Goal: Task Accomplishment & Management: Complete application form

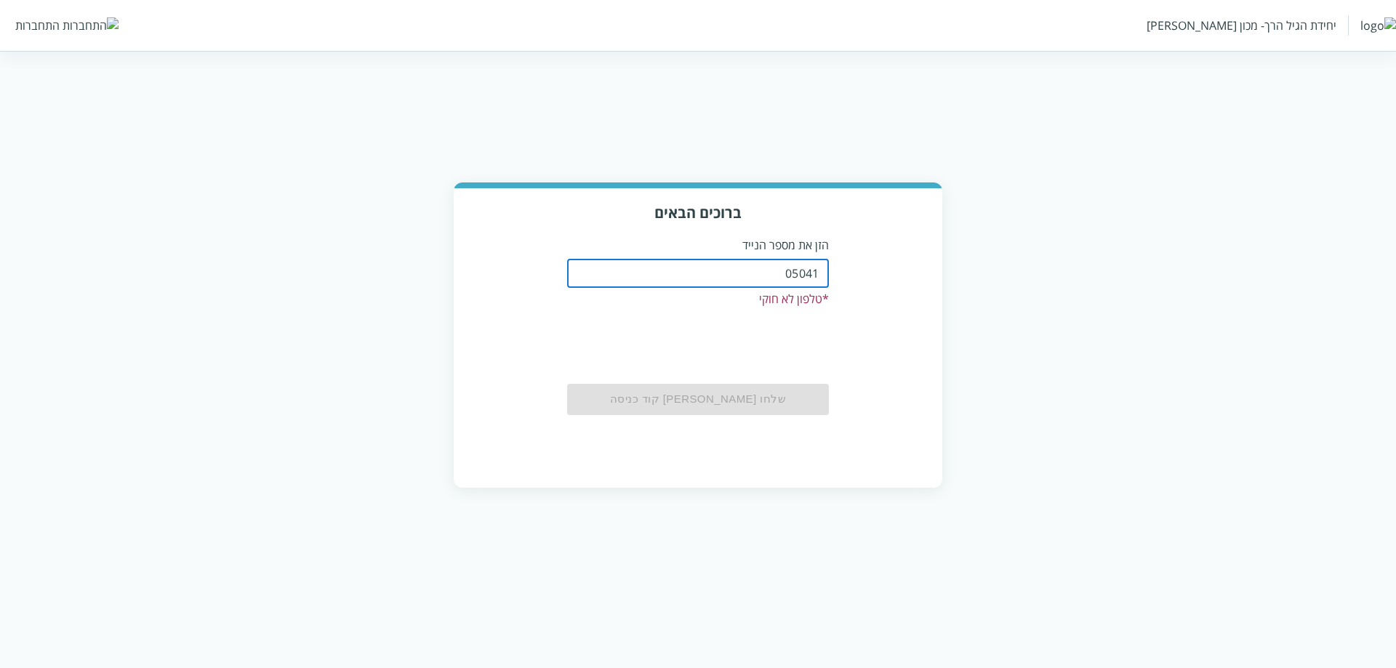
type input "0504122222"
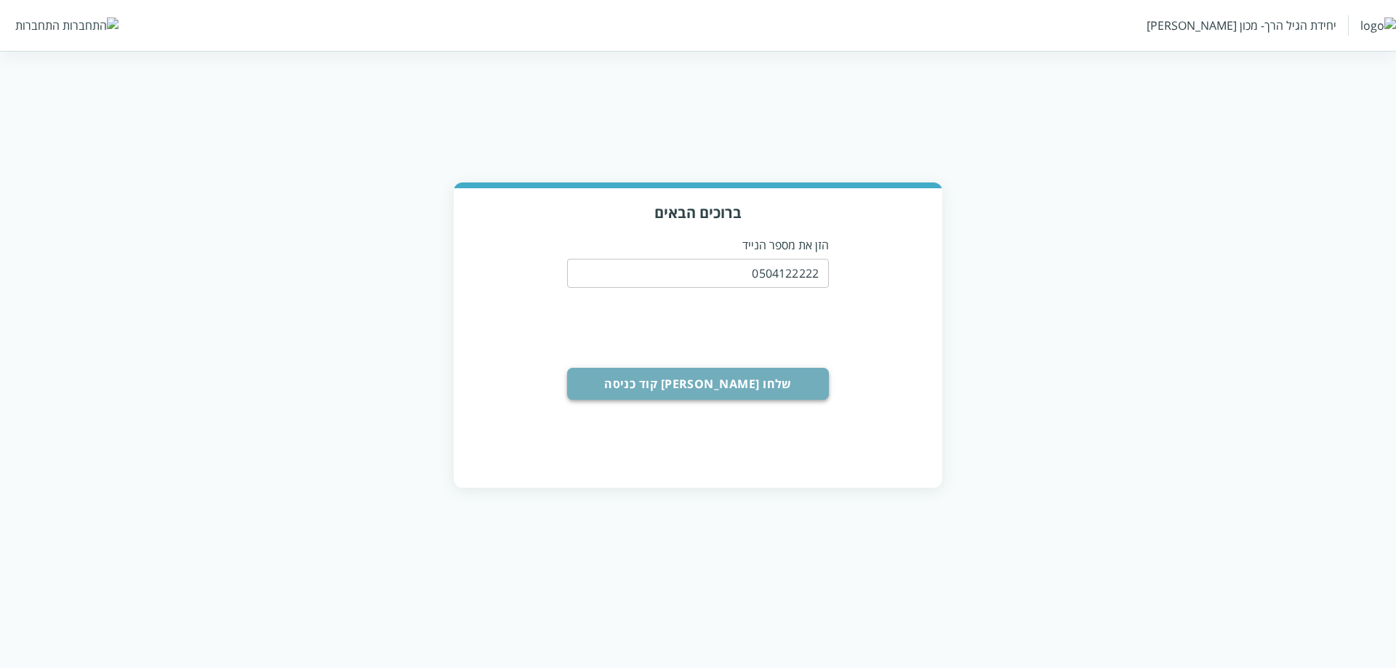
click at [663, 389] on button "שלחו [PERSON_NAME] קוד כניסה" at bounding box center [698, 384] width 262 height 32
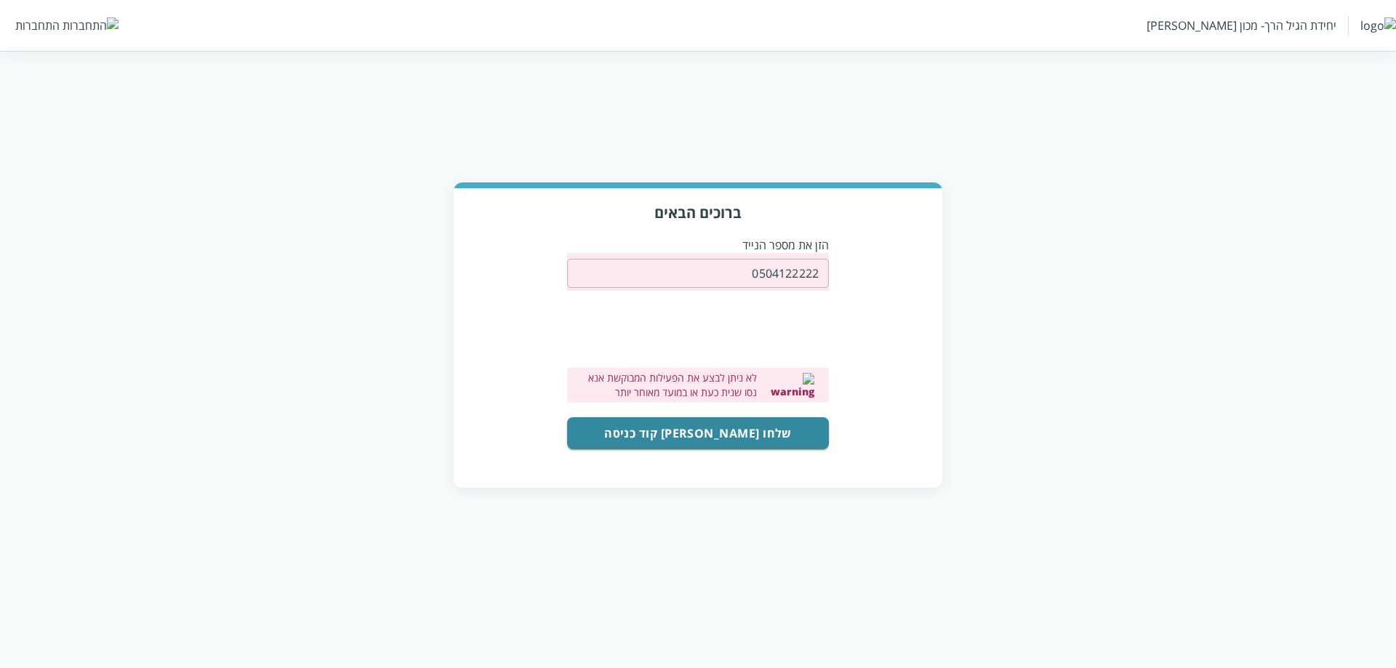
drag, startPoint x: 687, startPoint y: 436, endPoint x: 584, endPoint y: 436, distance: 102.5
click at [687, 436] on button "שלחו [PERSON_NAME] קוד כניסה" at bounding box center [698, 433] width 262 height 32
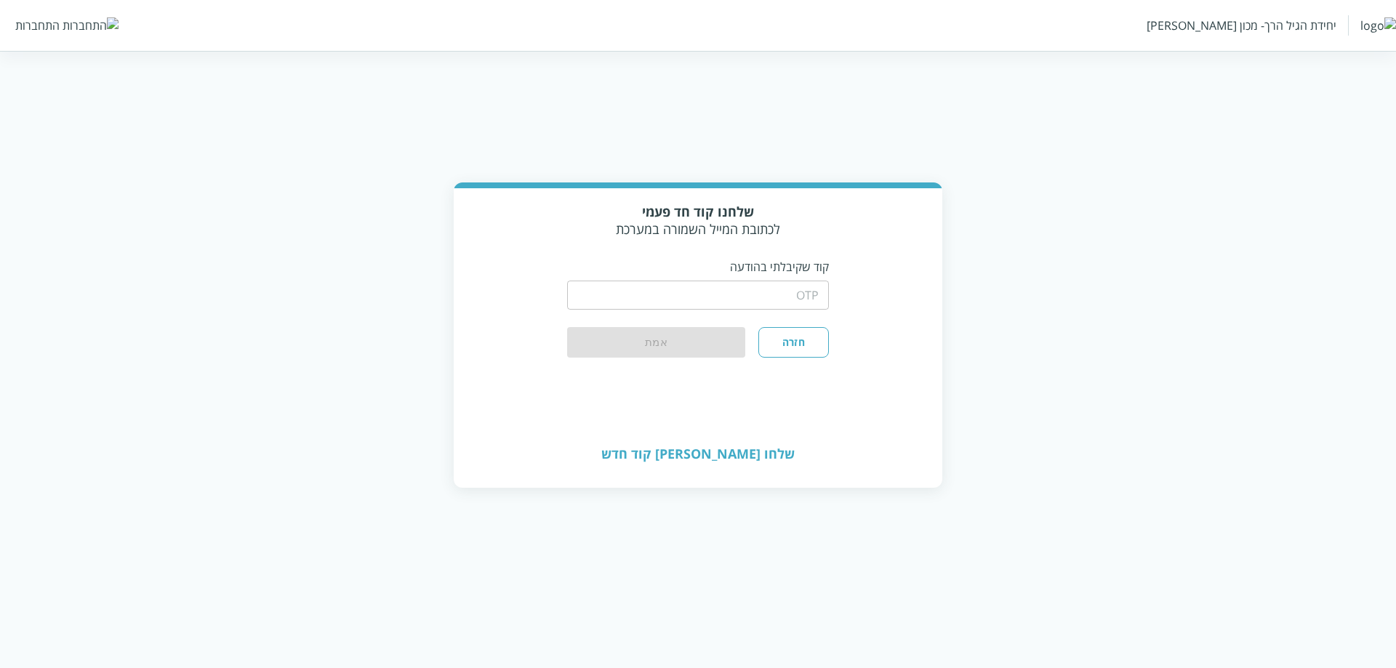
click at [679, 296] on input "string" at bounding box center [698, 295] width 262 height 29
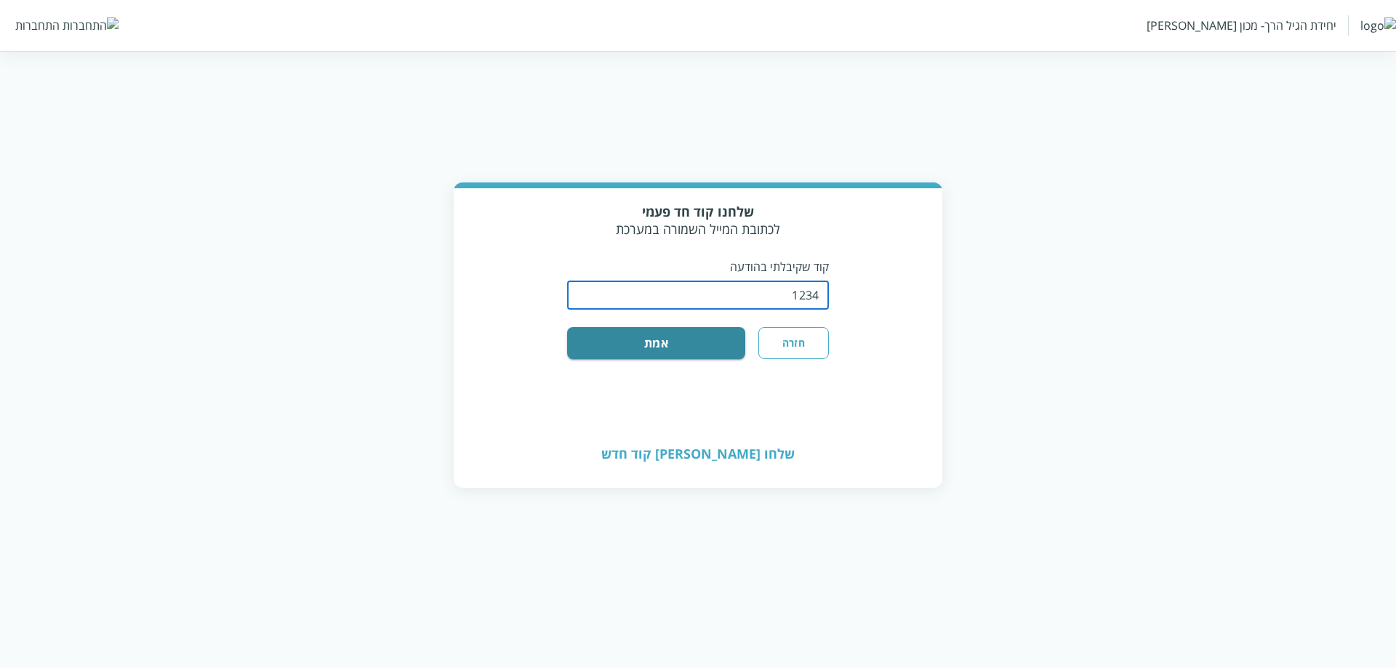
type input "1234"
click at [567, 327] on button "אמת" at bounding box center [656, 343] width 178 height 32
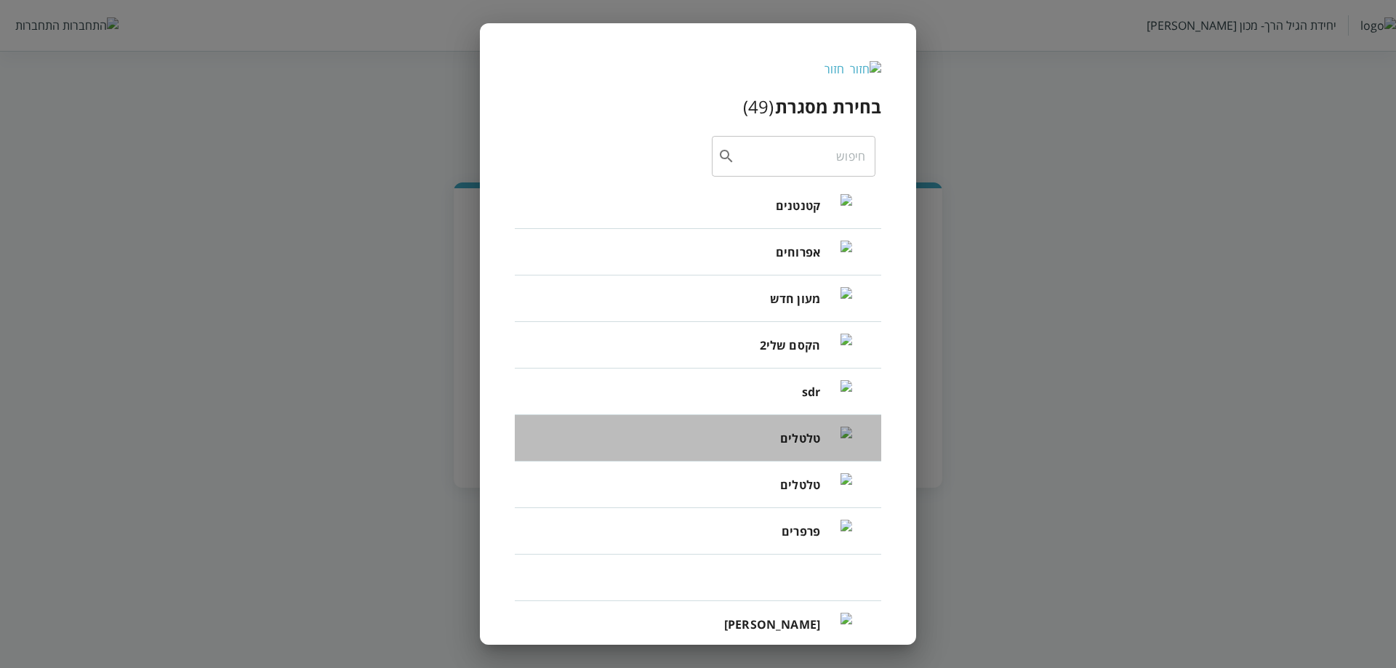
click at [793, 447] on div "טלטלים" at bounding box center [816, 438] width 72 height 60
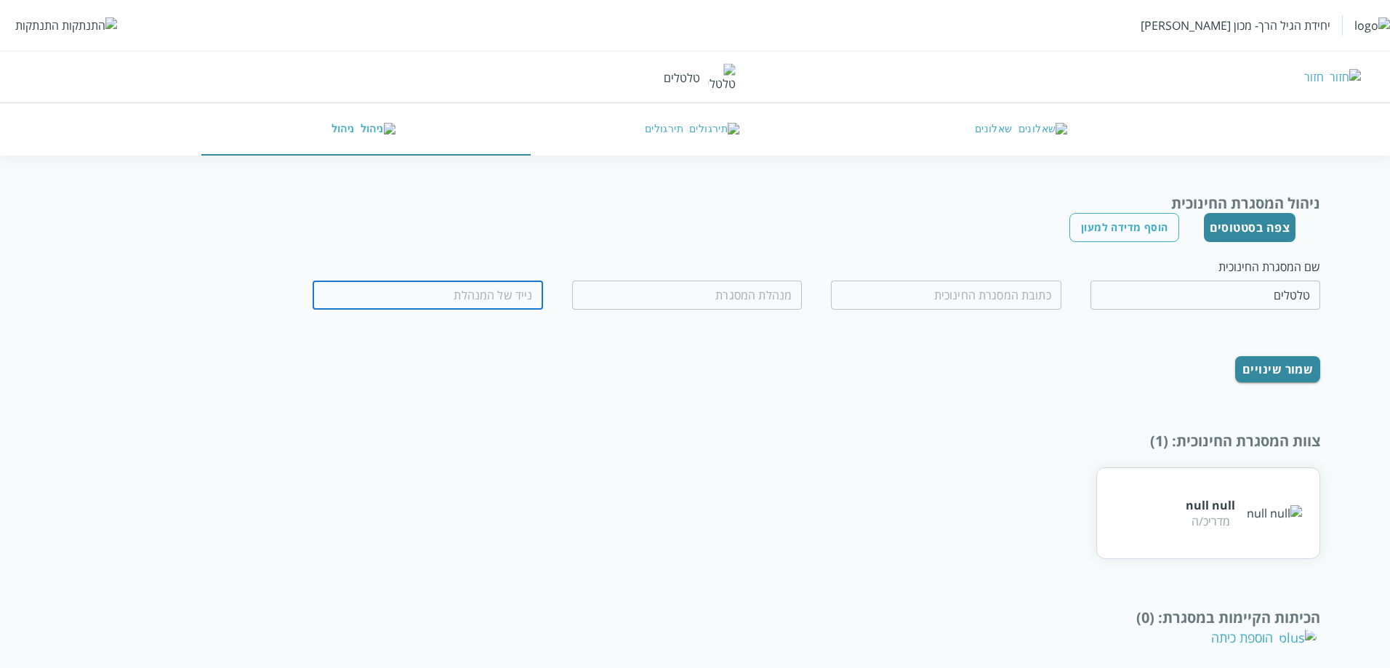
click at [58, 25] on div "התנתקות" at bounding box center [37, 25] width 44 height 16
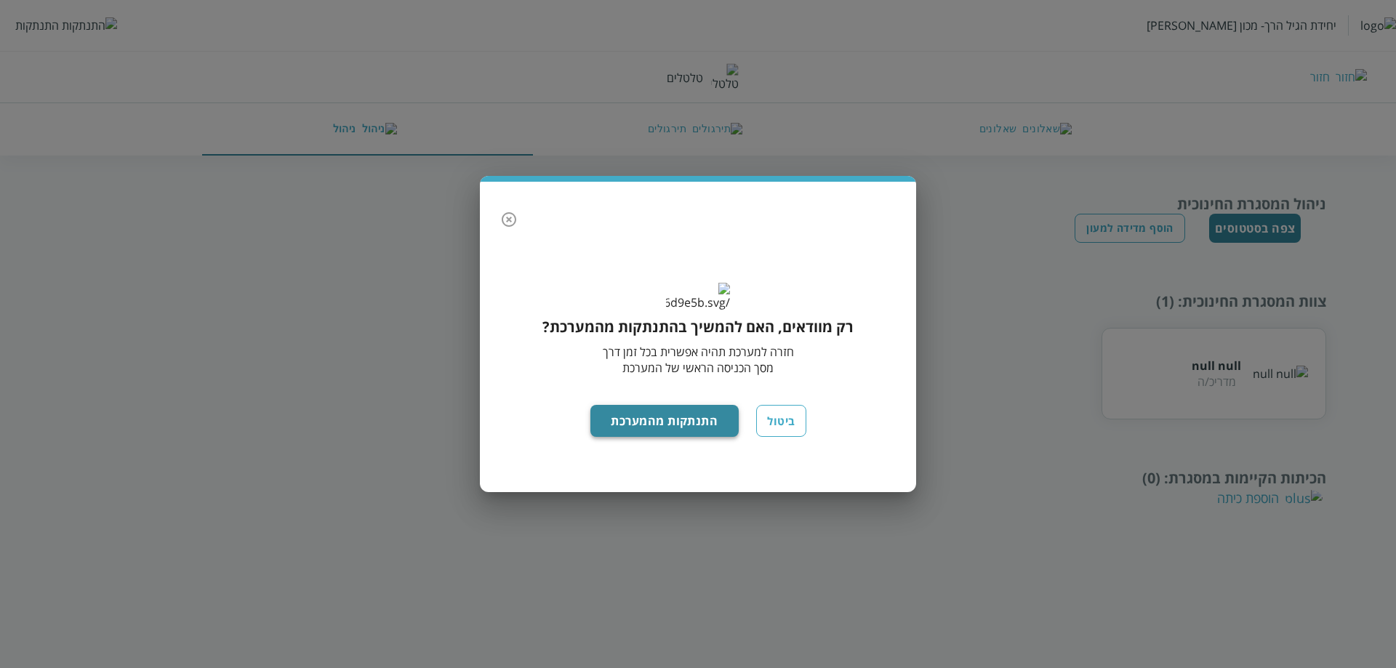
click at [666, 431] on button "התנתקות מהמערכת" at bounding box center [665, 421] width 149 height 32
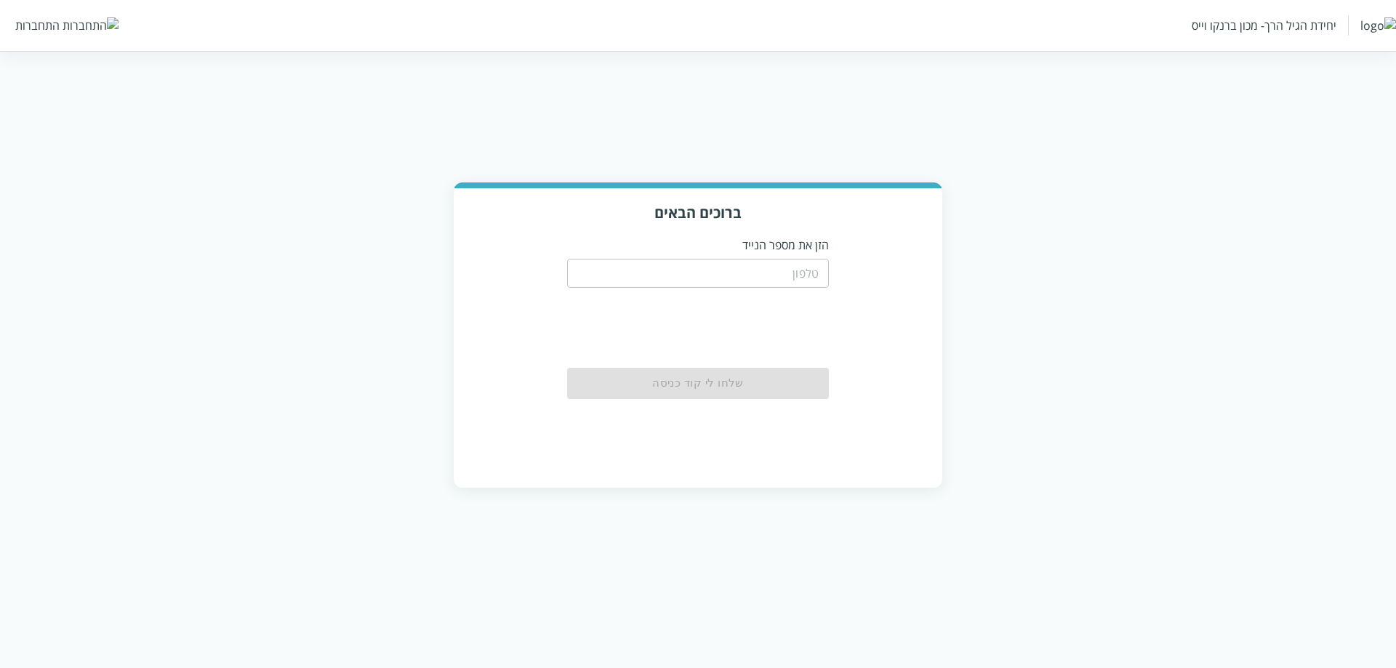
click at [740, 108] on html "יחידת הגיל הרך- מכון ברנקו וייס התחברות ברוכים הבאים הזן את מספר הנייד ​ שלחו ל…" at bounding box center [698, 258] width 1396 height 517
drag, startPoint x: 727, startPoint y: 276, endPoint x: 697, endPoint y: 259, distance: 35.2
click at [727, 276] on input "tel" at bounding box center [698, 273] width 262 height 29
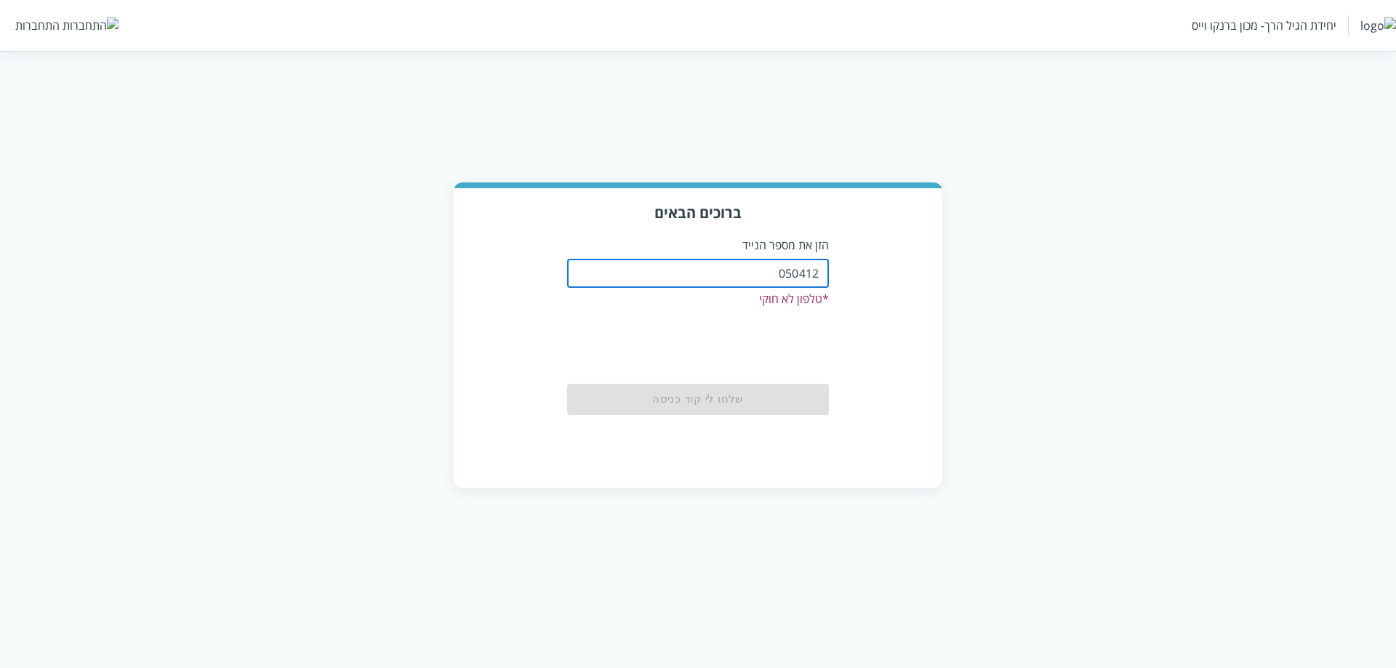
type input "0504122222"
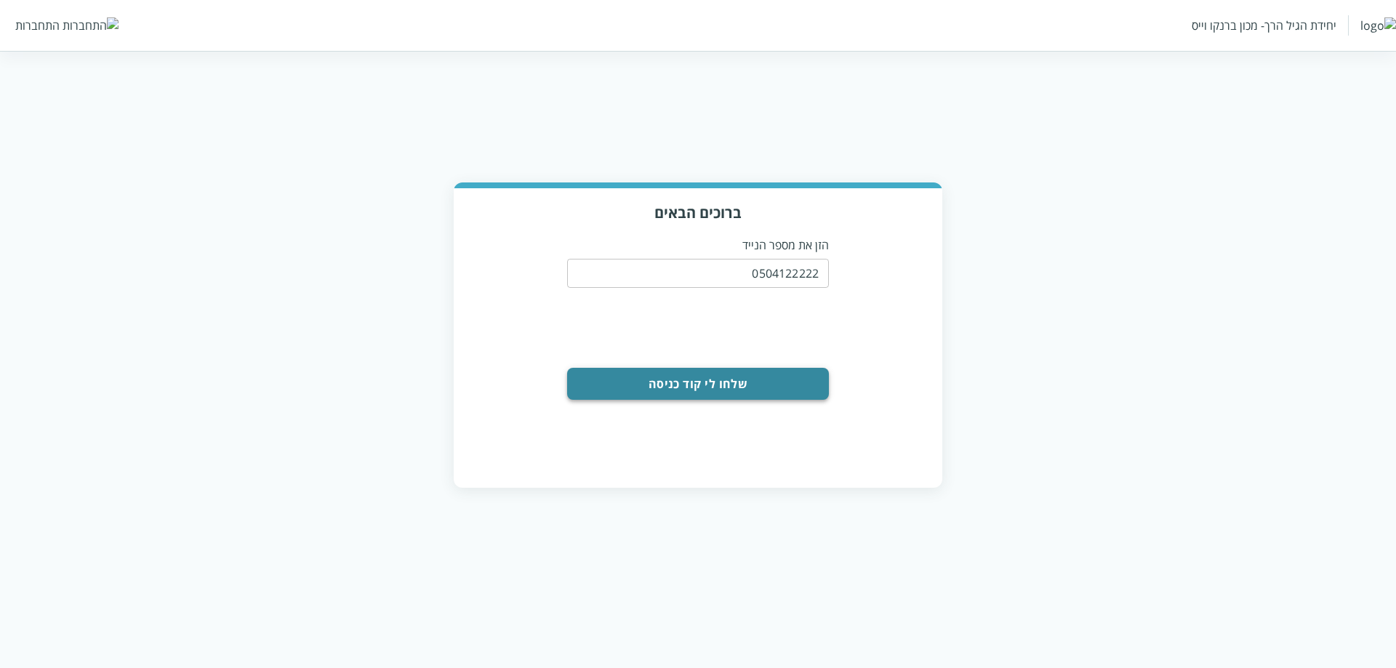
click at [695, 389] on button "שלחו לי קוד כניסה" at bounding box center [698, 384] width 262 height 32
